Goal: Find specific page/section: Find specific page/section

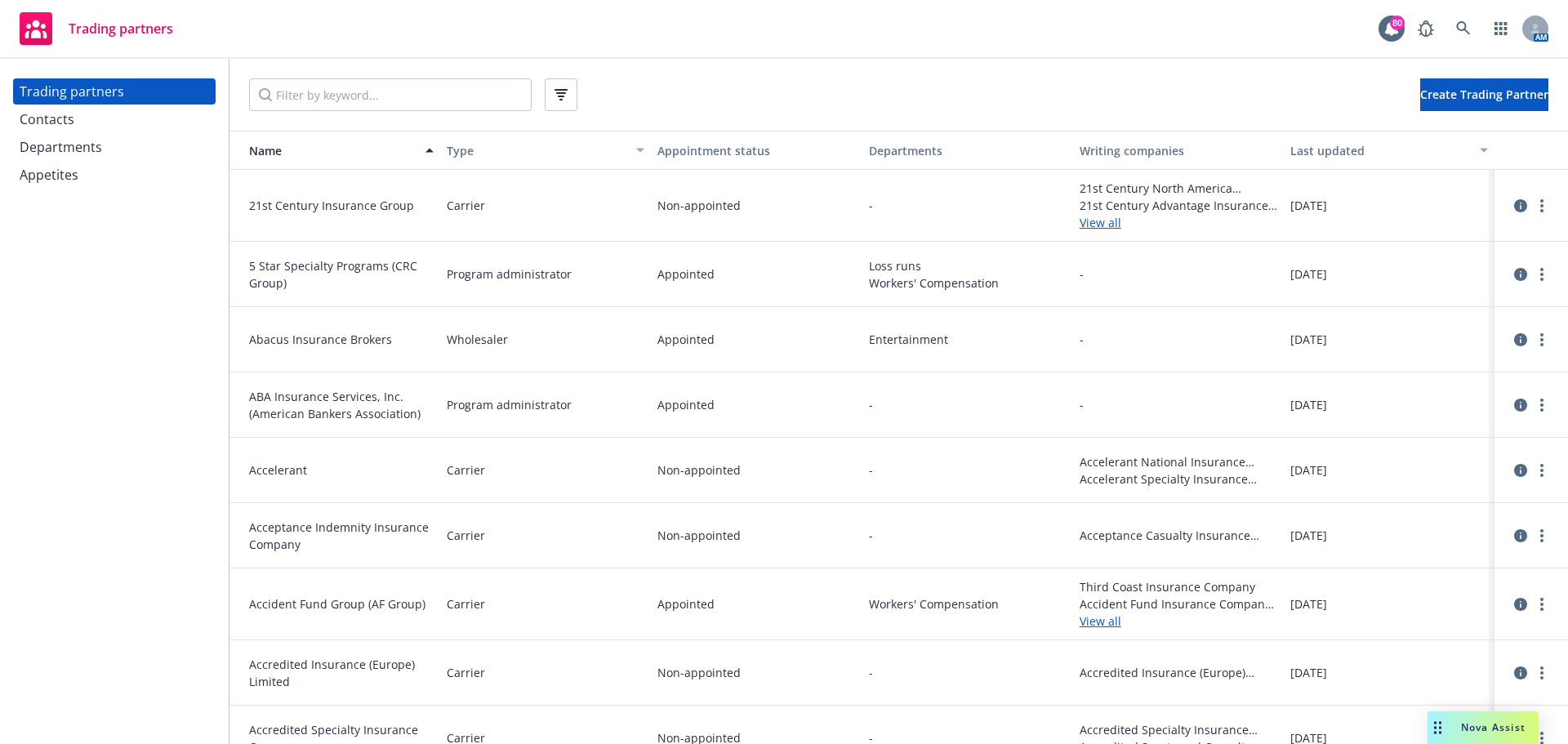
click at [356, 93] on input "Filter by keyword..." at bounding box center [389, 95] width 282 height 33
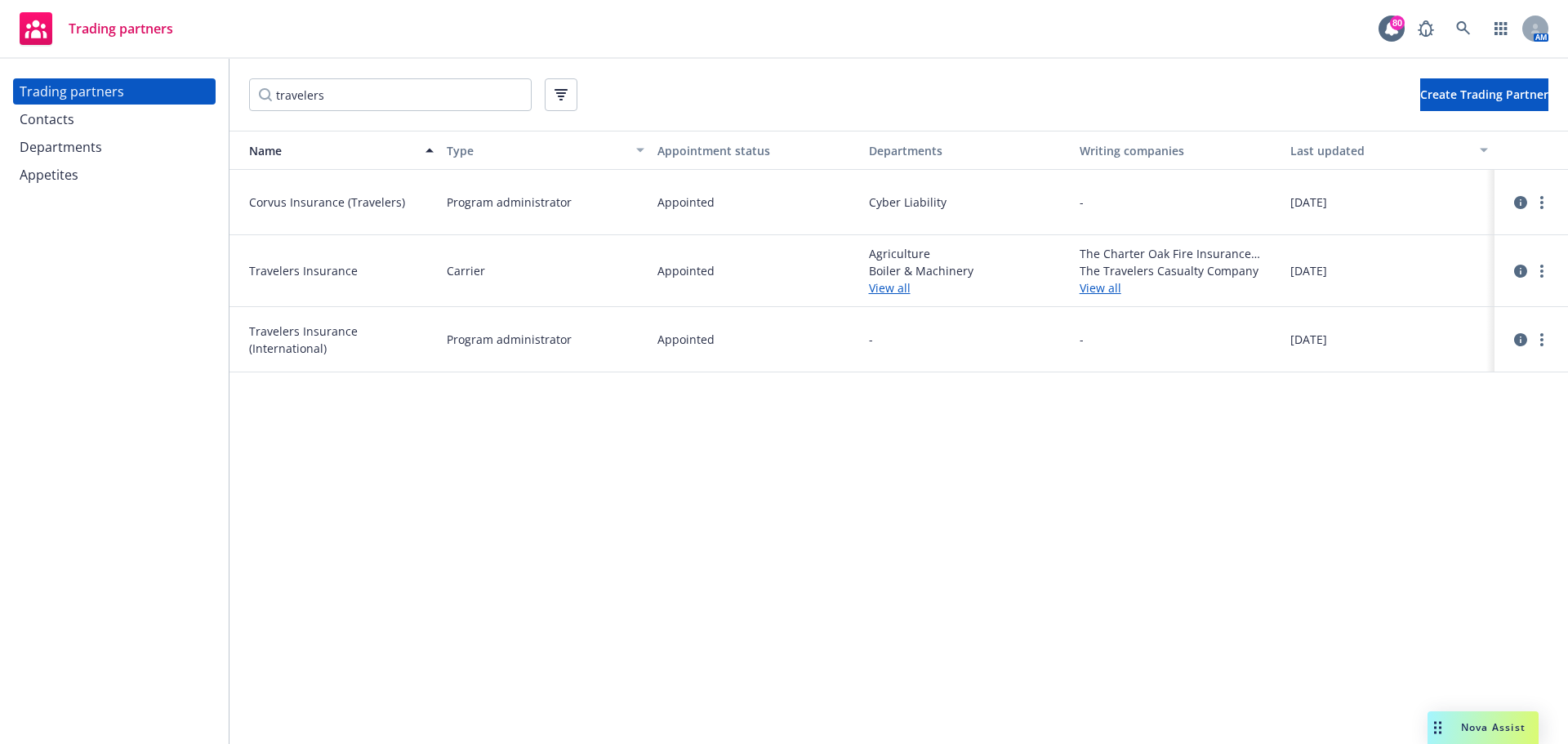
type input "travelers"
click at [1526, 267] on icon "circleInformation" at bounding box center [1521, 271] width 13 height 13
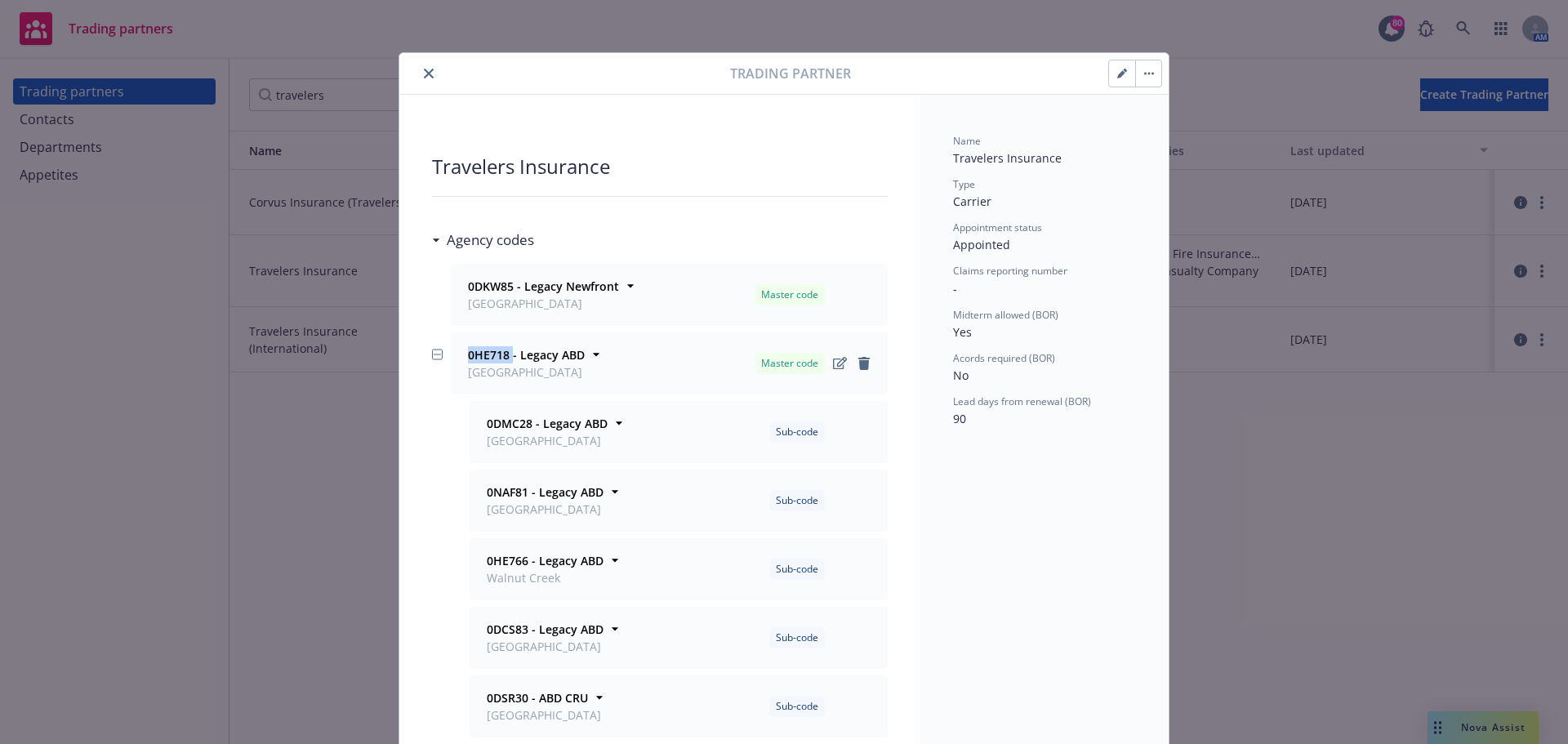
drag, startPoint x: 505, startPoint y: 354, endPoint x: 455, endPoint y: 353, distance: 50.0
click at [462, 353] on div "0HE718 - Legacy ABD [GEOGRAPHIC_DATA]" at bounding box center [524, 363] width 126 height 41
copy strong "0HE718"
